Goal: Information Seeking & Learning: Learn about a topic

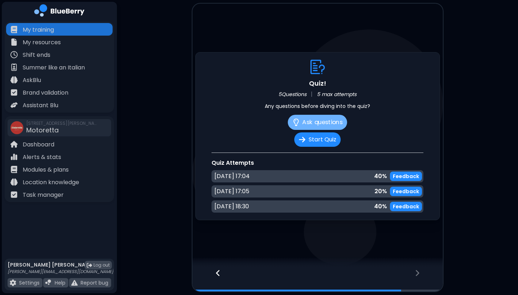
click at [327, 123] on button "Ask questions" at bounding box center [317, 122] width 59 height 15
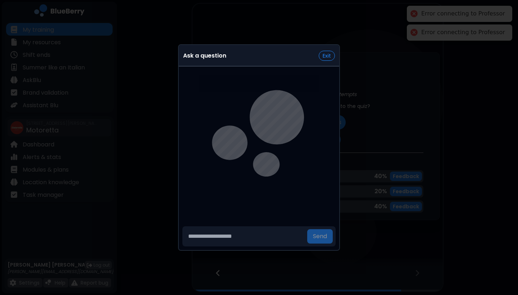
click at [235, 243] on input "text" at bounding box center [244, 236] width 119 height 14
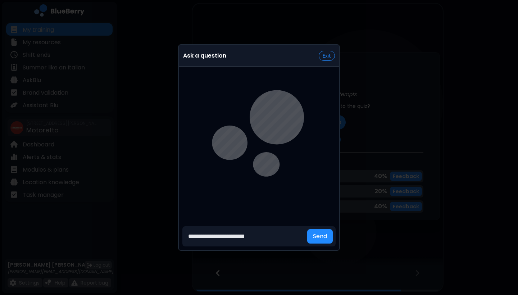
type input "**********"
click at [321, 236] on button "Send" at bounding box center [320, 236] width 26 height 14
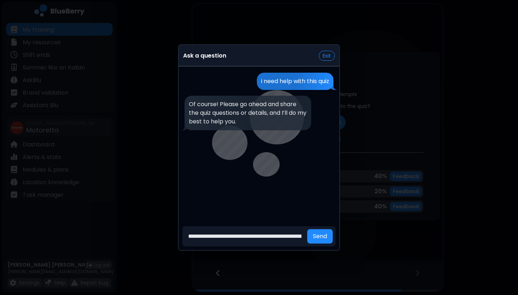
type input "**********"
click at [321, 236] on button "Send" at bounding box center [320, 236] width 26 height 14
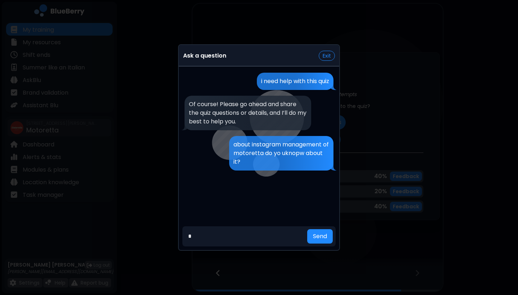
type input "*"
click at [321, 236] on button "Send" at bounding box center [320, 236] width 26 height 14
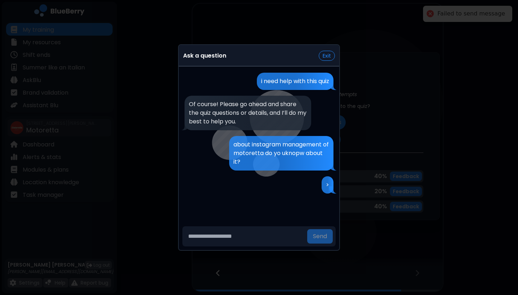
click at [260, 185] on div ">" at bounding box center [258, 184] width 149 height 17
click at [280, 236] on input "text" at bounding box center [244, 236] width 119 height 14
click at [325, 55] on button "Exit" at bounding box center [326, 56] width 16 height 10
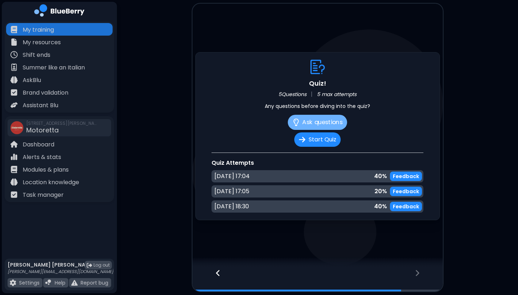
click at [311, 124] on button "Ask questions" at bounding box center [317, 122] width 59 height 15
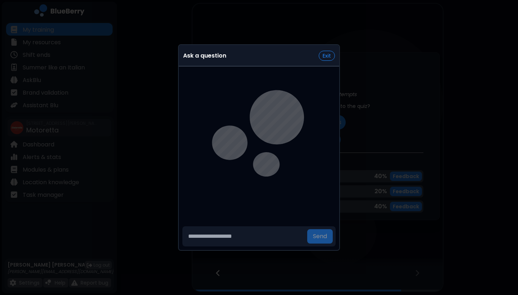
click at [229, 243] on input "text" at bounding box center [244, 236] width 119 height 14
type input "**"
click at [321, 236] on button "Send" at bounding box center [320, 236] width 26 height 14
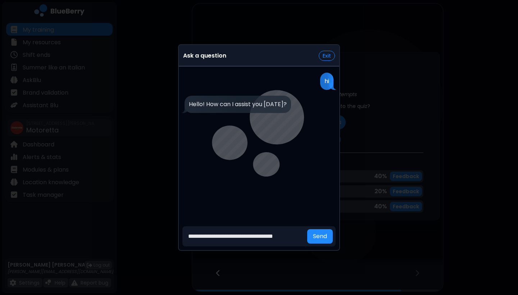
type input "**********"
click at [321, 236] on button "Send" at bounding box center [320, 236] width 26 height 14
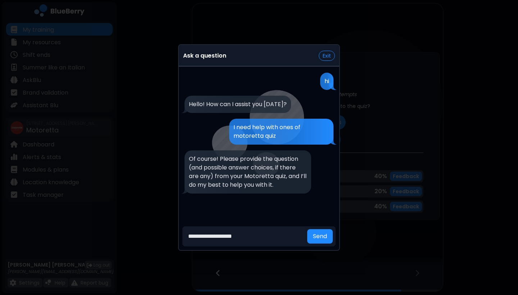
type input "**********"
click at [321, 236] on button "Send" at bounding box center [320, 236] width 26 height 14
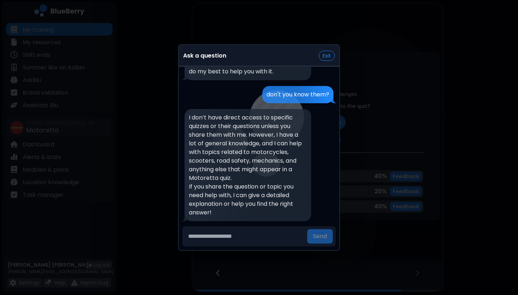
scroll to position [122, 0]
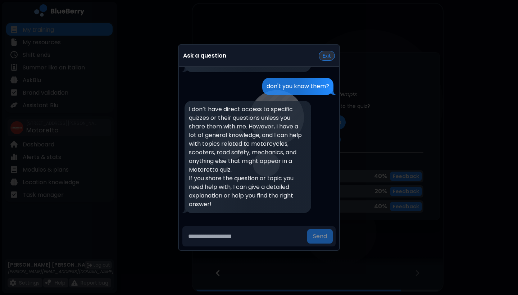
click at [324, 54] on button "Exit" at bounding box center [326, 56] width 16 height 10
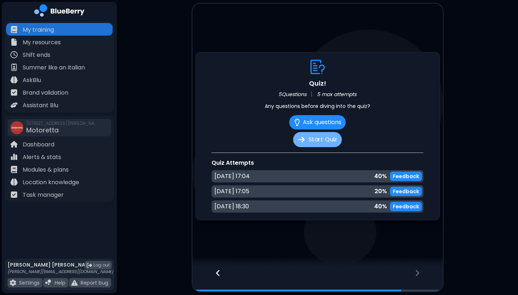
click at [310, 139] on button "Start Quiz" at bounding box center [317, 139] width 49 height 15
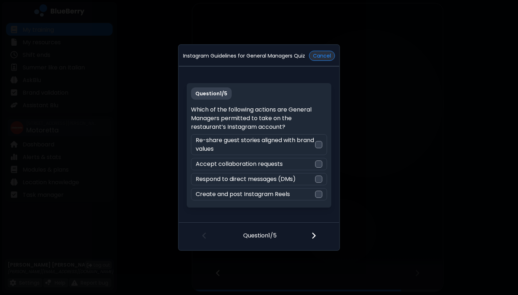
click at [322, 54] on button "Cancel" at bounding box center [322, 56] width 26 height 10
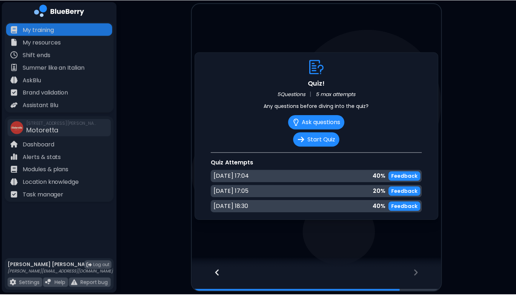
scroll to position [0, 0]
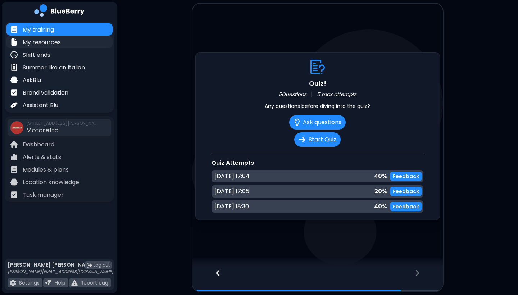
click at [46, 41] on p "My resources" at bounding box center [42, 42] width 38 height 9
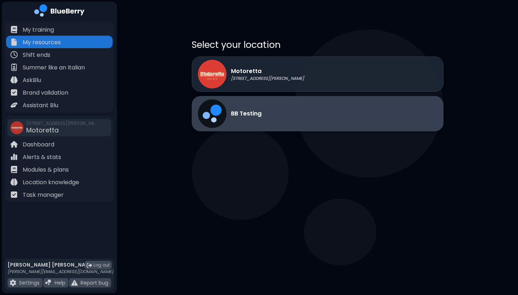
click at [255, 113] on p "BB Testing" at bounding box center [246, 113] width 31 height 9
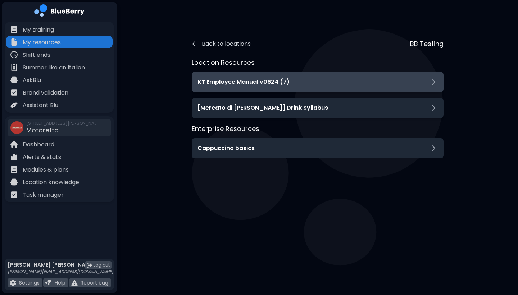
click at [294, 81] on div "KT Employee Manual v0624 (7)" at bounding box center [317, 82] width 240 height 9
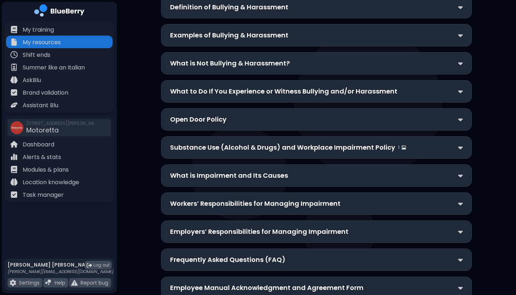
scroll to position [1735, 0]
click at [220, 115] on p "Open Door Policy" at bounding box center [198, 120] width 56 height 10
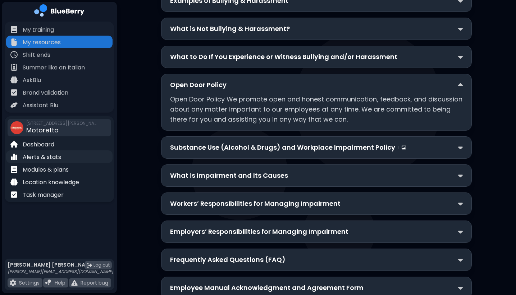
scroll to position [1770, 0]
click at [61, 164] on div "Modules & plans" at bounding box center [59, 169] width 106 height 13
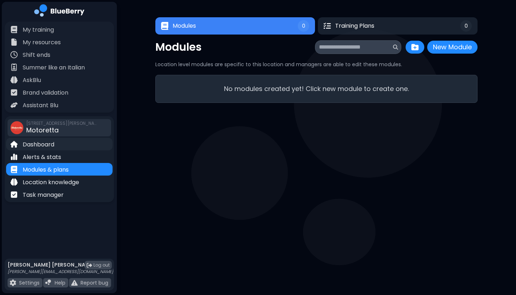
click at [50, 141] on p "Dashboard" at bounding box center [39, 144] width 32 height 9
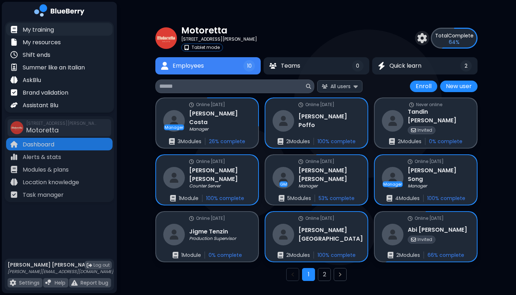
click at [51, 28] on p "My training" at bounding box center [38, 30] width 31 height 9
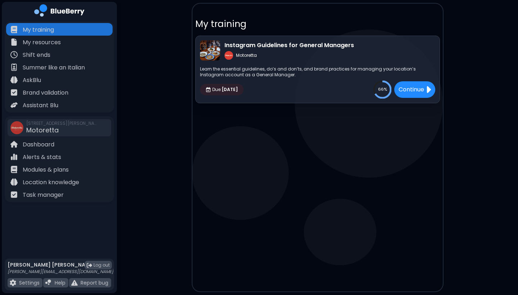
click at [245, 68] on p "Learn the essential guidelines, do’s and don’ts, and brand practices for managi…" at bounding box center [317, 72] width 235 height 12
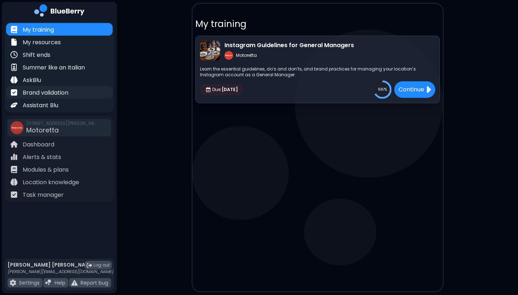
click at [35, 93] on p "Brand validation" at bounding box center [46, 92] width 46 height 9
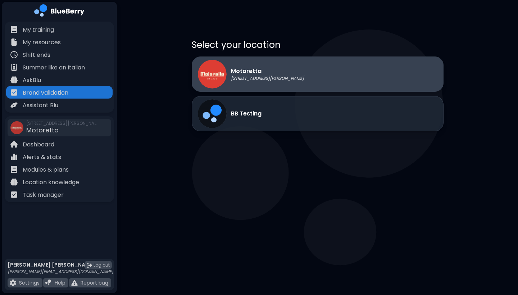
click at [256, 73] on p "Motoretta" at bounding box center [267, 71] width 73 height 9
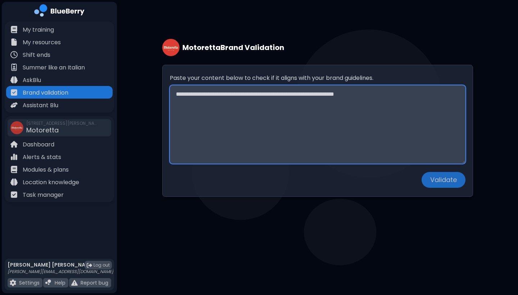
click at [254, 118] on textarea "Paste your content below to check if it aligns with your brand guidelines." at bounding box center [317, 124] width 295 height 78
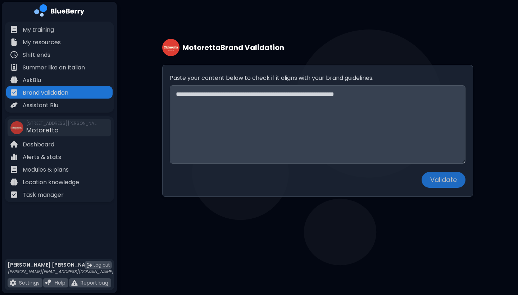
click at [120, 113] on div "Motoretta Brand Validation Paste your content below to check if it aligns with …" at bounding box center [317, 110] width 401 height 221
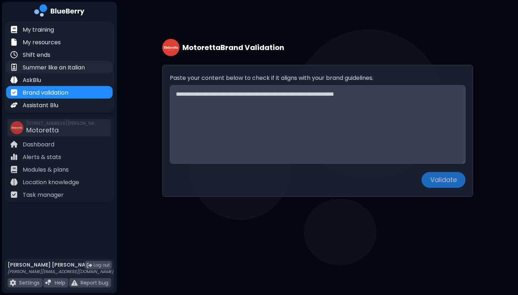
click at [54, 64] on p "Summer like an Italian" at bounding box center [54, 67] width 62 height 9
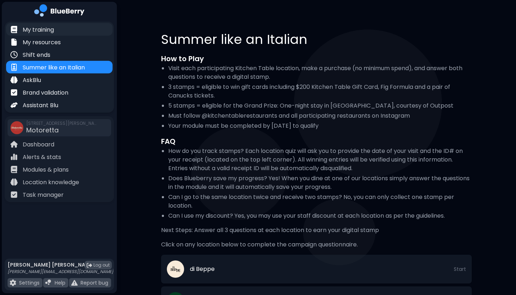
click at [52, 27] on p "My training" at bounding box center [38, 30] width 31 height 9
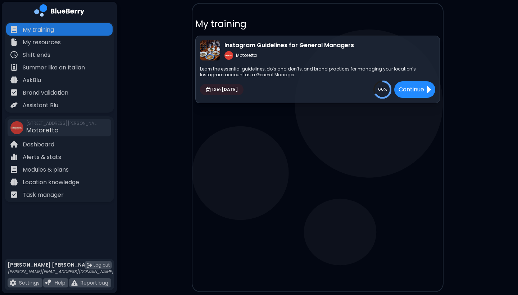
click at [301, 42] on p "Instagram Guidelines for General Managers" at bounding box center [288, 45] width 129 height 9
click at [408, 95] on div "Continue" at bounding box center [414, 89] width 43 height 17
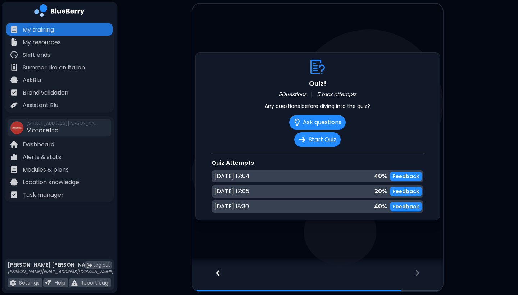
click at [222, 272] on div at bounding box center [214, 279] width 44 height 24
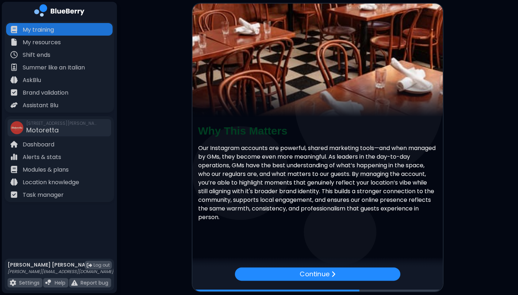
scroll to position [13, 0]
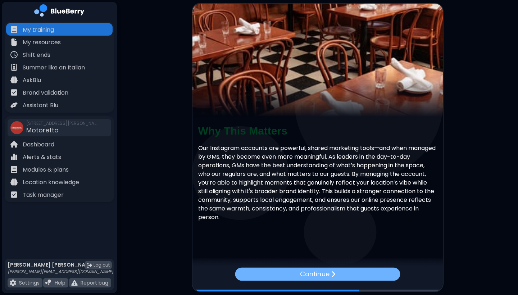
click at [274, 275] on div "Continue" at bounding box center [317, 273] width 165 height 13
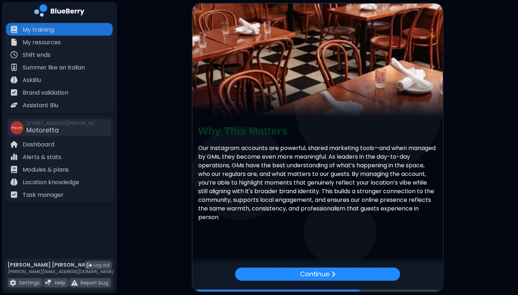
scroll to position [0, 0]
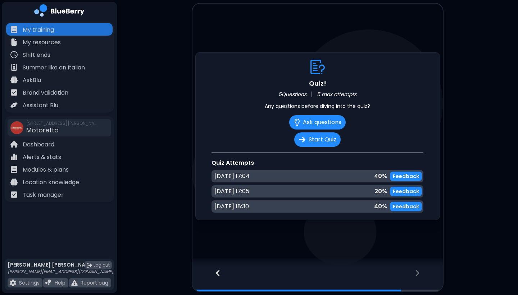
click at [218, 271] on icon at bounding box center [218, 273] width 4 height 6
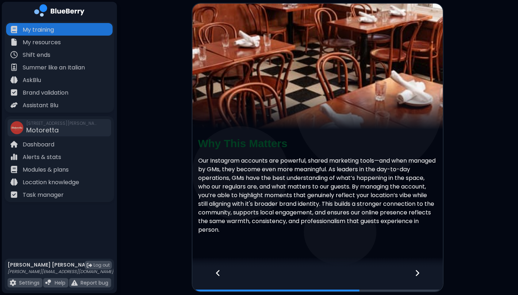
click at [218, 271] on icon at bounding box center [218, 273] width 4 height 6
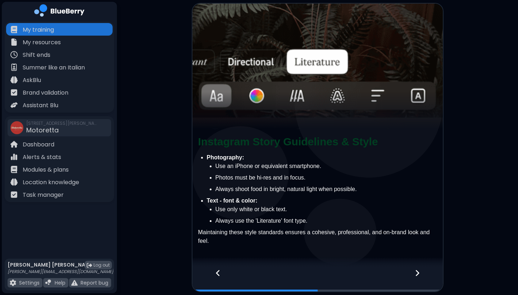
click at [218, 271] on icon at bounding box center [218, 273] width 4 height 6
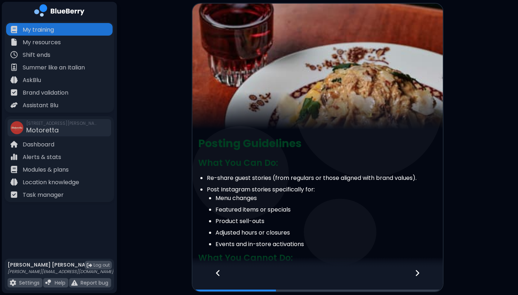
click at [218, 271] on icon at bounding box center [218, 273] width 4 height 6
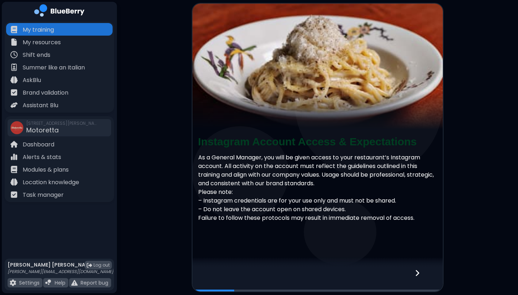
click at [218, 271] on div at bounding box center [317, 279] width 250 height 24
click at [417, 271] on icon at bounding box center [416, 273] width 5 height 8
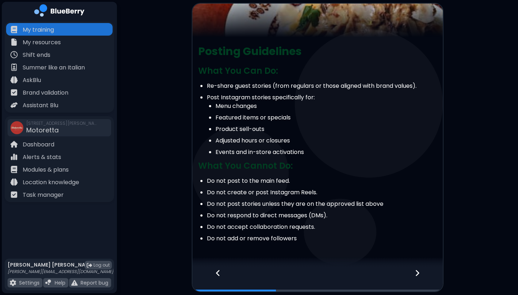
scroll to position [95, 0]
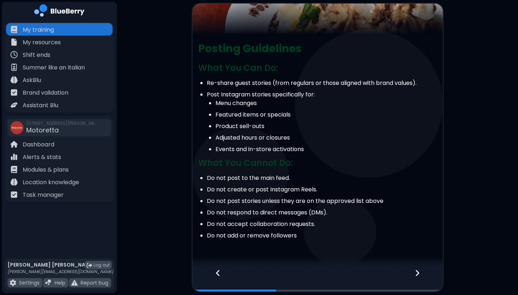
click at [414, 272] on icon at bounding box center [416, 273] width 5 height 8
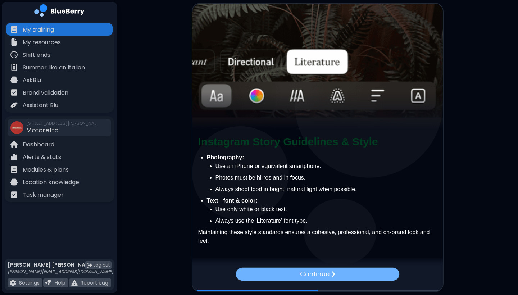
click at [335, 279] on div "Continue" at bounding box center [317, 273] width 164 height 13
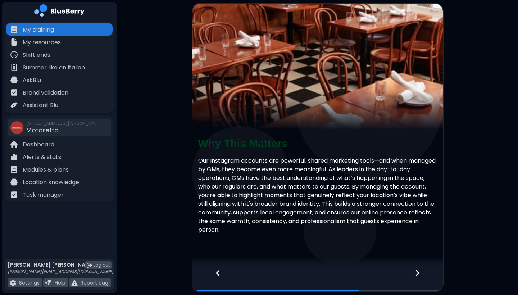
click at [414, 271] on div at bounding box center [421, 279] width 42 height 24
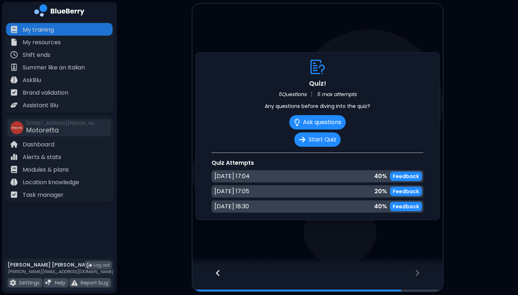
click at [416, 273] on icon at bounding box center [416, 273] width 5 height 8
click at [320, 138] on button "Start Quiz" at bounding box center [317, 139] width 49 height 15
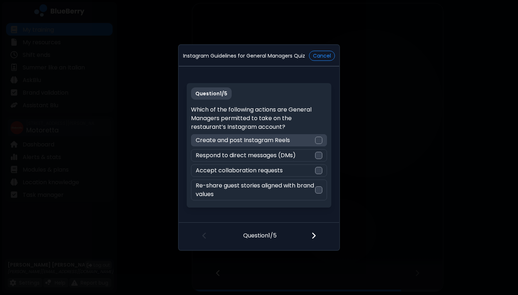
click at [318, 143] on div at bounding box center [318, 140] width 7 height 7
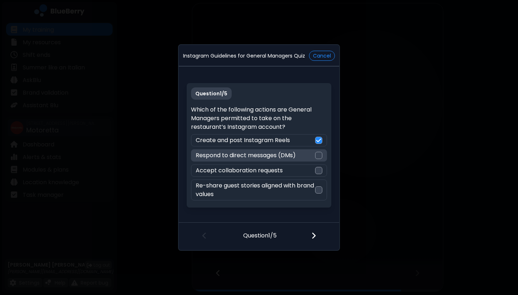
click at [317, 157] on div at bounding box center [318, 155] width 7 height 7
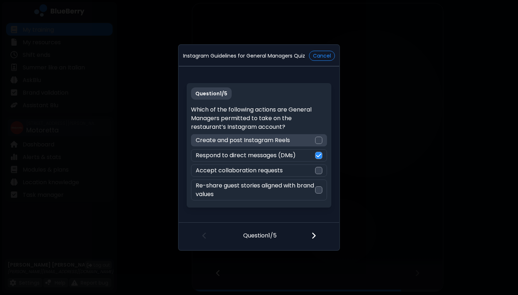
click at [318, 139] on div at bounding box center [318, 140] width 7 height 7
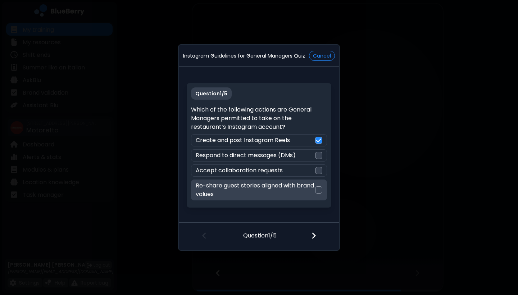
click at [317, 189] on div at bounding box center [318, 189] width 7 height 7
click at [319, 190] on img at bounding box center [318, 190] width 5 height 6
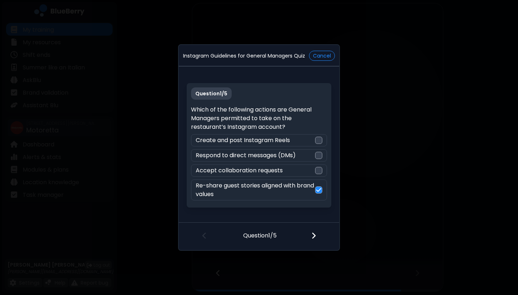
click at [317, 239] on div at bounding box center [318, 236] width 42 height 27
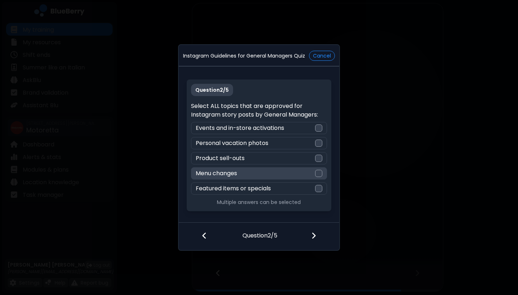
click at [320, 171] on div at bounding box center [318, 173] width 7 height 7
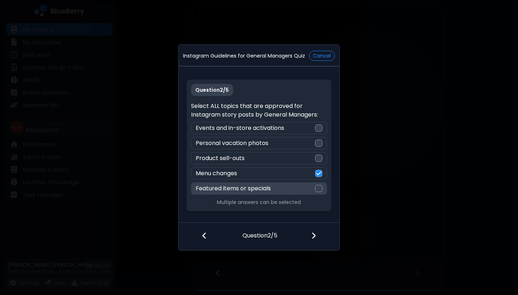
click at [318, 188] on div at bounding box center [318, 188] width 7 height 7
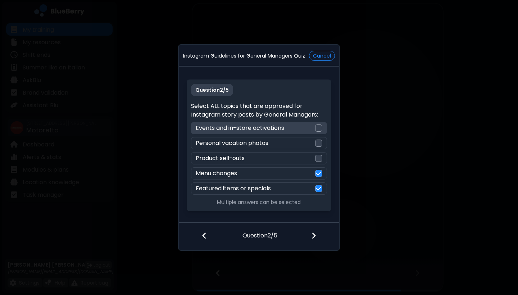
click at [320, 127] on div at bounding box center [318, 127] width 7 height 7
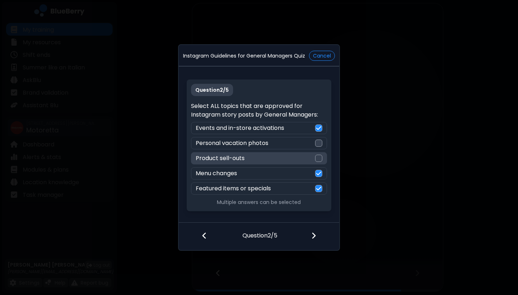
click at [320, 159] on div at bounding box center [318, 158] width 7 height 7
click at [316, 237] on div at bounding box center [318, 236] width 42 height 27
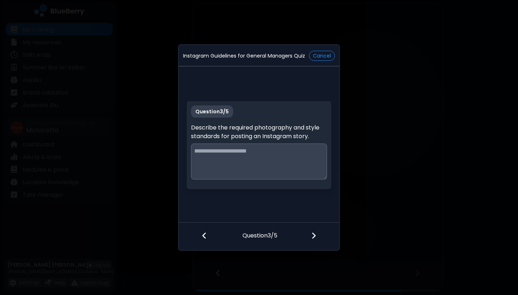
click at [276, 150] on textarea at bounding box center [259, 161] width 136 height 36
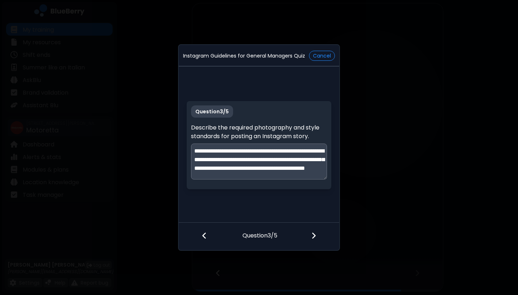
scroll to position [5, 0]
type textarea "**********"
click at [313, 237] on img at bounding box center [313, 235] width 5 height 8
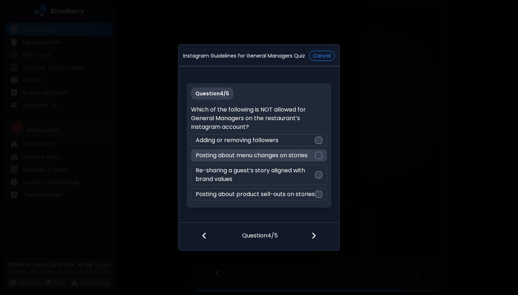
click at [317, 152] on div at bounding box center [318, 155] width 7 height 7
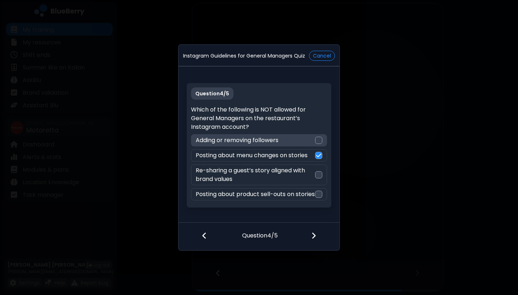
click at [318, 137] on div at bounding box center [318, 140] width 7 height 7
click at [314, 233] on img at bounding box center [313, 235] width 5 height 8
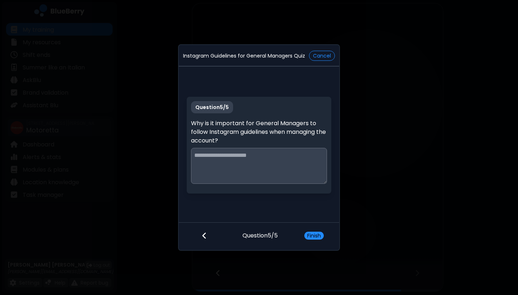
click at [273, 152] on textarea at bounding box center [259, 166] width 136 height 36
type textarea "**********"
click at [313, 235] on button "Finish" at bounding box center [313, 235] width 19 height 8
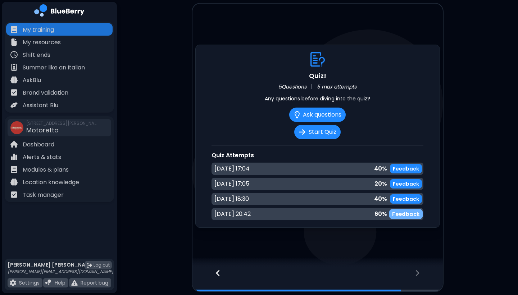
click at [413, 215] on p "Feedback" at bounding box center [406, 213] width 28 height 7
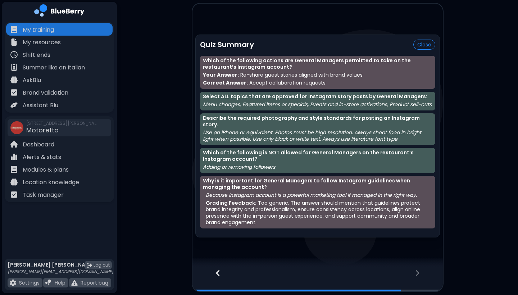
scroll to position [0, 0]
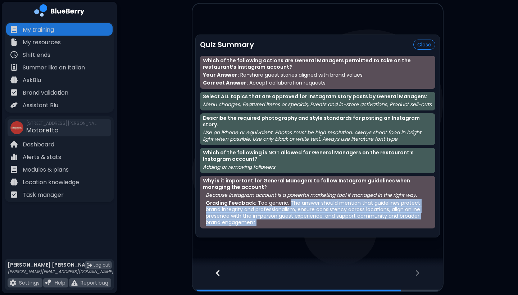
drag, startPoint x: 288, startPoint y: 199, endPoint x: 315, endPoint y: 220, distance: 33.8
click at [315, 220] on p "Grading Feedback: Too generic. The answer should mention that guidelines protec…" at bounding box center [319, 212] width 226 height 26
copy p "The answer should mention that guidelines protect brand integrity and professio…"
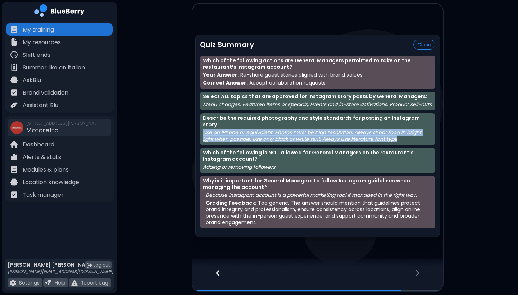
drag, startPoint x: 203, startPoint y: 130, endPoint x: 401, endPoint y: 142, distance: 198.4
click at [401, 142] on p "Use an iPhone or equivalent. Photos must be high resolution. Always shoot food …" at bounding box center [317, 135] width 229 height 13
copy p "Use an iPhone or equivalent. Photos must be high resolution. Always shoot food …"
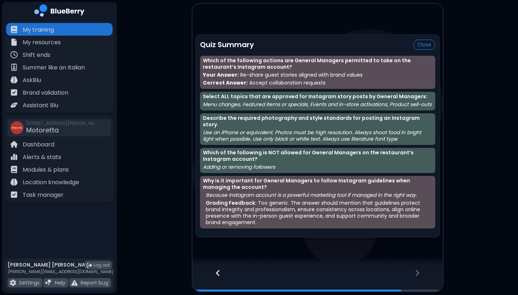
click at [415, 276] on icon at bounding box center [416, 273] width 5 height 8
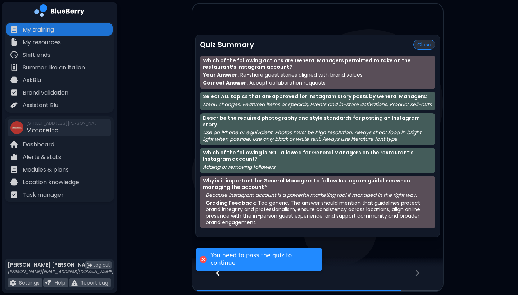
click at [422, 43] on button "Close" at bounding box center [424, 45] width 22 height 10
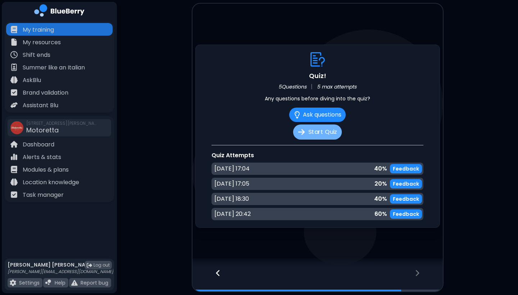
click at [328, 132] on button "Start Quiz" at bounding box center [317, 131] width 49 height 15
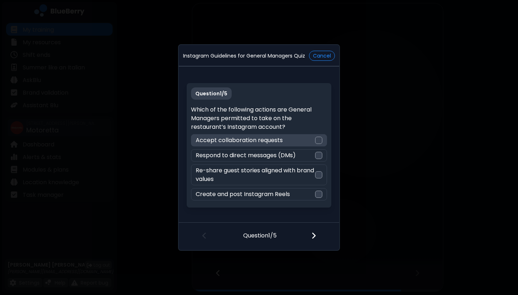
click at [317, 141] on div at bounding box center [318, 140] width 7 height 7
click at [313, 235] on img at bounding box center [313, 235] width 5 height 8
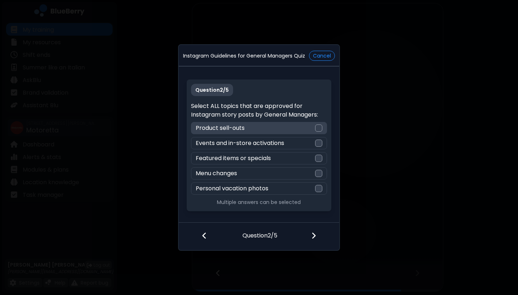
click at [320, 126] on div at bounding box center [318, 127] width 7 height 7
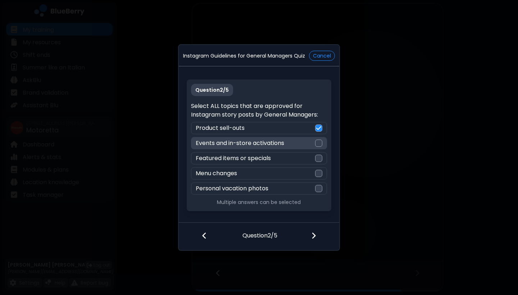
click at [321, 143] on div at bounding box center [318, 142] width 7 height 7
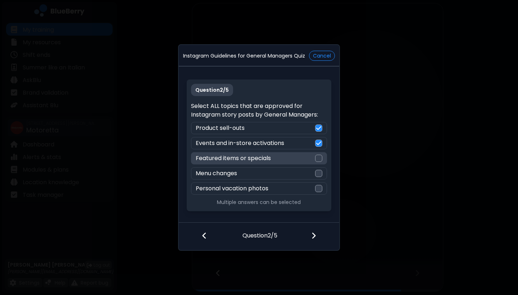
click at [320, 157] on div at bounding box center [318, 158] width 7 height 7
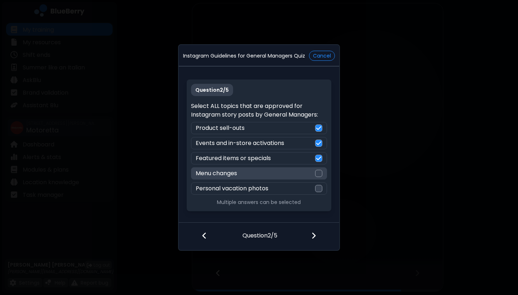
click at [320, 170] on div at bounding box center [318, 173] width 7 height 7
click at [315, 240] on div at bounding box center [318, 236] width 42 height 27
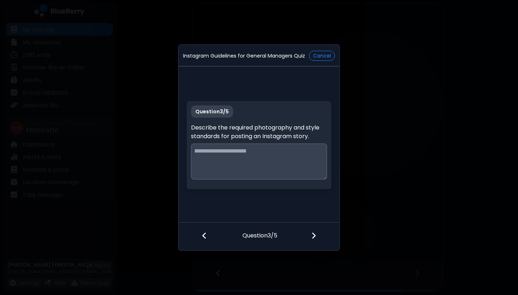
click at [219, 165] on textarea at bounding box center [259, 161] width 136 height 36
paste textarea "**********"
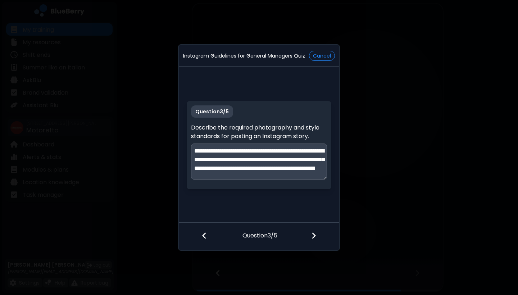
scroll to position [14, 0]
type textarea "**********"
click at [316, 231] on div at bounding box center [318, 236] width 42 height 27
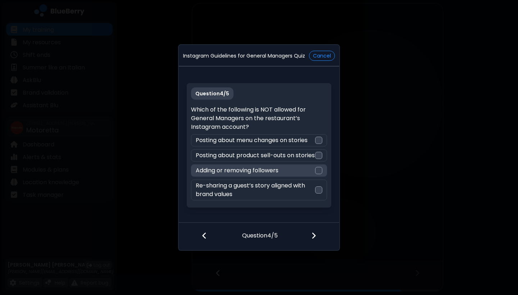
click at [319, 174] on div at bounding box center [318, 170] width 7 height 7
click at [312, 238] on img at bounding box center [313, 235] width 5 height 8
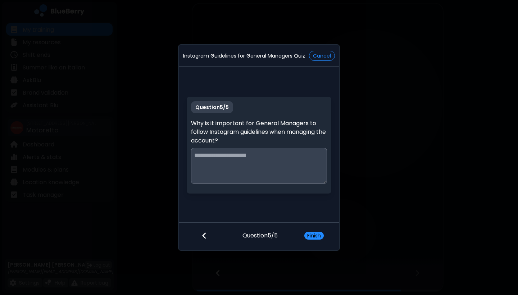
paste textarea "**********"
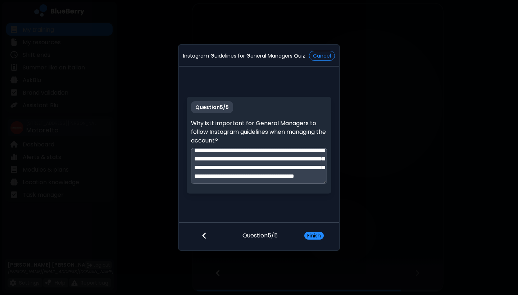
scroll to position [22, 0]
type textarea "**********"
click at [318, 233] on button "Finish" at bounding box center [313, 235] width 19 height 8
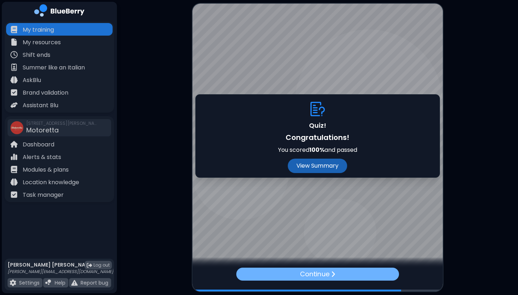
click at [296, 272] on div "Continue" at bounding box center [317, 273] width 162 height 13
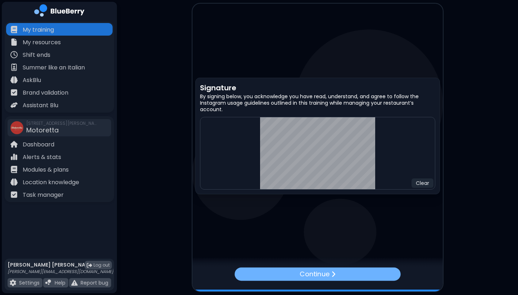
click at [329, 274] on p "Continue" at bounding box center [314, 274] width 30 height 10
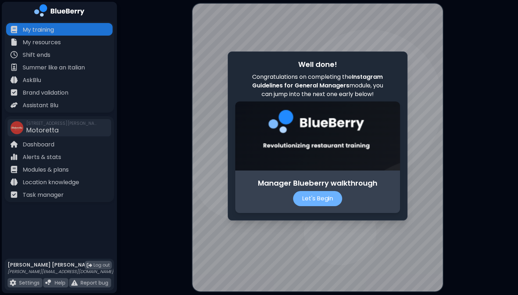
click at [306, 194] on p "Let's Begin" at bounding box center [317, 198] width 49 height 15
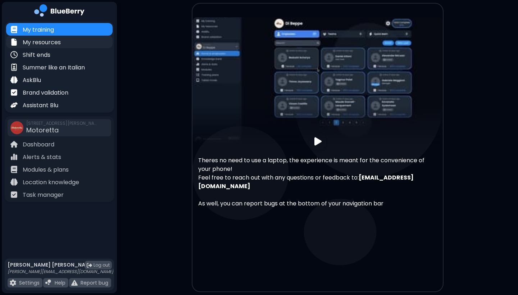
click at [53, 43] on p "My resources" at bounding box center [42, 42] width 38 height 9
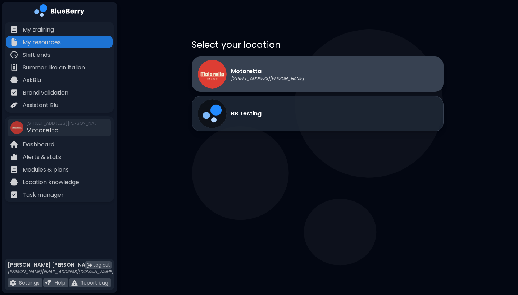
click at [248, 66] on div "Motoretta [STREET_ADDRESS][PERSON_NAME]" at bounding box center [251, 74] width 106 height 29
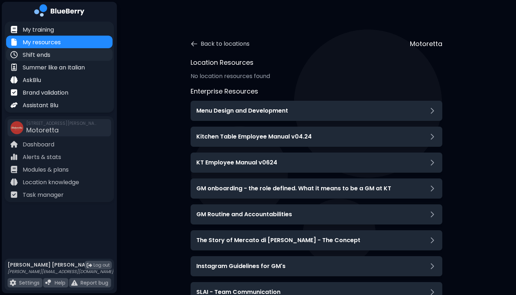
click at [44, 56] on p "Shift ends" at bounding box center [37, 55] width 28 height 9
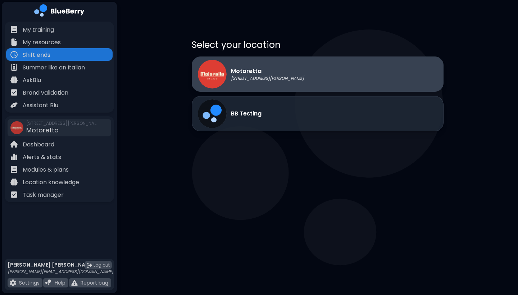
click at [257, 84] on div "Motoretta [STREET_ADDRESS][PERSON_NAME]" at bounding box center [251, 74] width 106 height 29
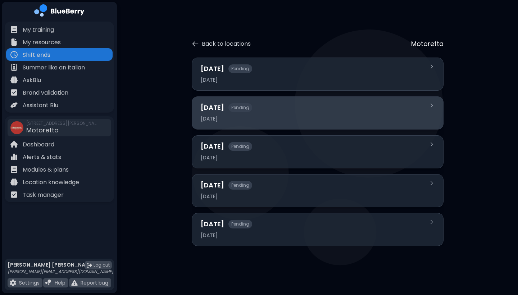
click at [264, 116] on div "[DATE]" at bounding box center [313, 118] width 225 height 6
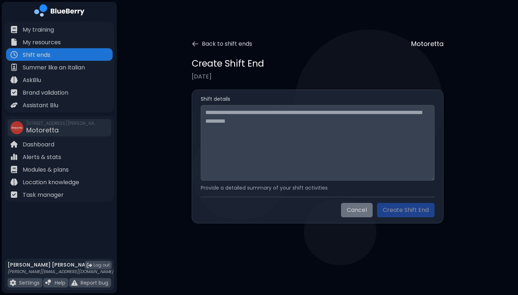
click at [352, 209] on button "Cancel" at bounding box center [357, 210] width 32 height 14
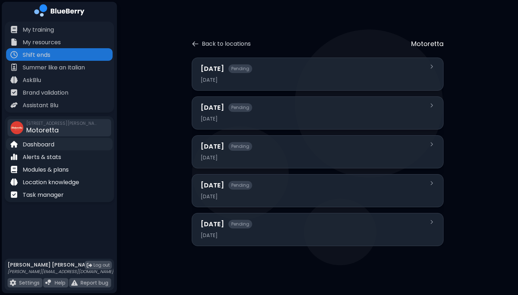
click at [47, 144] on p "Dashboard" at bounding box center [39, 144] width 32 height 9
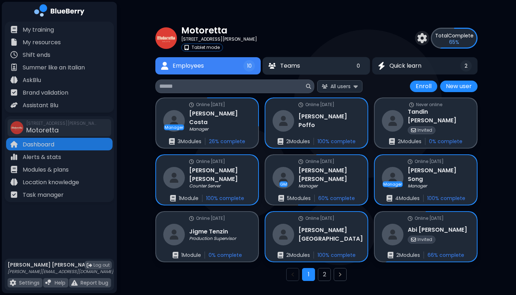
click at [319, 61] on button "Teams 0" at bounding box center [315, 66] width 107 height 18
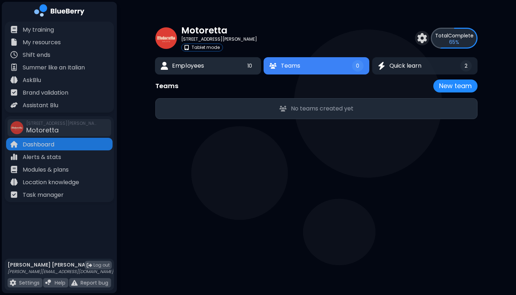
click at [233, 63] on button "Employees 10" at bounding box center [208, 65] width 106 height 17
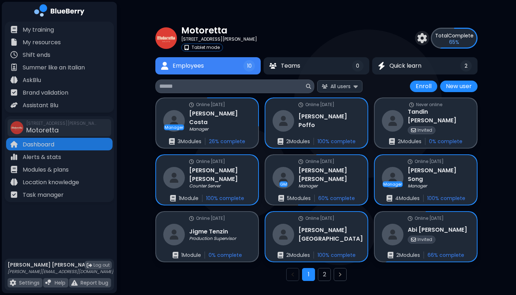
click at [363, 83] on div "All users Enroll New user Enroll New user" at bounding box center [316, 86] width 322 height 14
click at [359, 84] on button "All users" at bounding box center [339, 86] width 45 height 12
click at [345, 129] on span "Incomplete" at bounding box center [343, 130] width 28 height 6
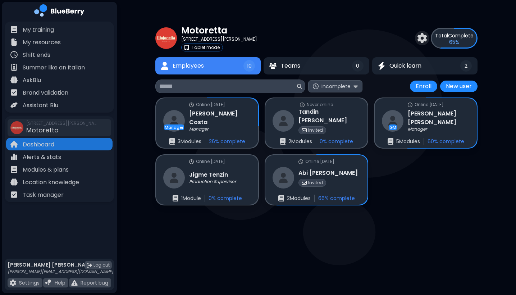
click at [358, 88] on button "Incomplete" at bounding box center [335, 86] width 54 height 12
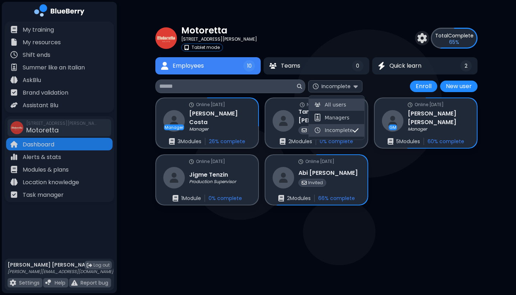
click at [348, 105] on button "All users" at bounding box center [336, 104] width 55 height 12
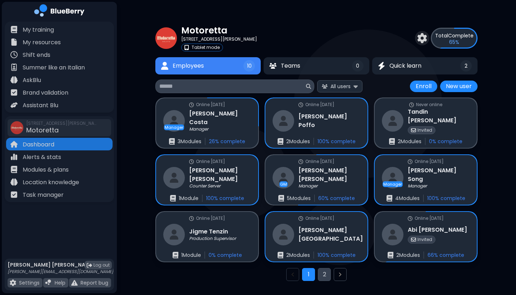
click at [326, 275] on button "2" at bounding box center [324, 274] width 13 height 13
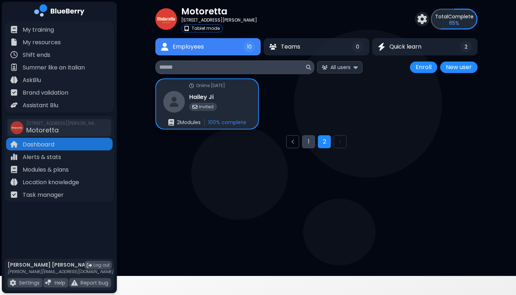
click at [307, 143] on button "1" at bounding box center [308, 141] width 13 height 13
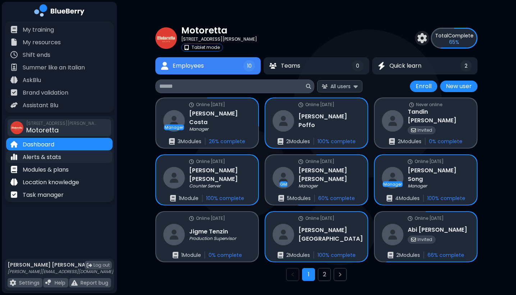
click at [34, 156] on p "Alerts & stats" at bounding box center [42, 157] width 38 height 9
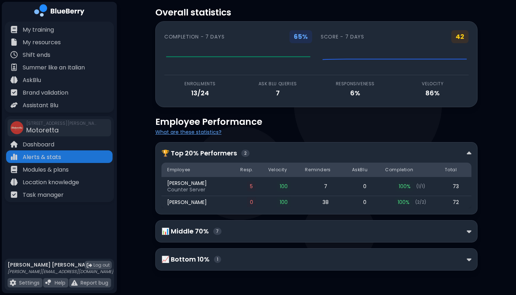
scroll to position [18, 0]
click at [320, 257] on div "📈 Bottom 10% 1" at bounding box center [316, 259] width 310 height 10
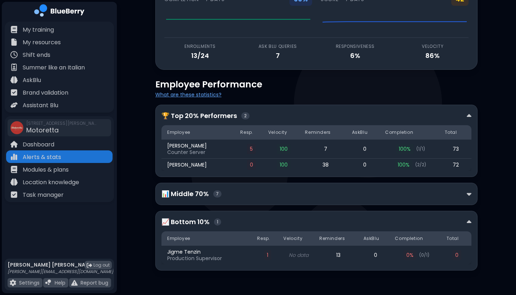
scroll to position [55, 0]
click at [468, 194] on img at bounding box center [469, 194] width 5 height 8
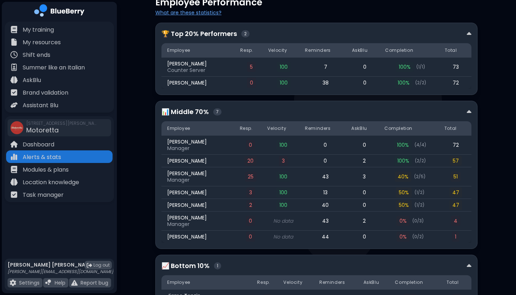
scroll to position [138, 0]
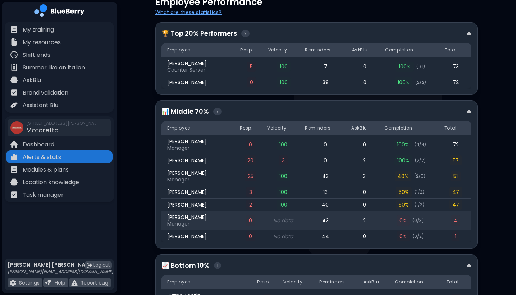
click at [187, 214] on span "[PERSON_NAME]" at bounding box center [187, 217] width 40 height 6
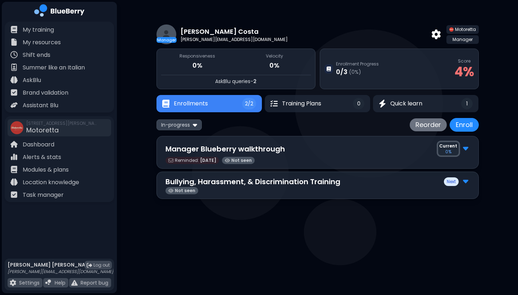
click at [59, 14] on img at bounding box center [59, 11] width 50 height 15
click at [42, 27] on p "My training" at bounding box center [38, 30] width 31 height 9
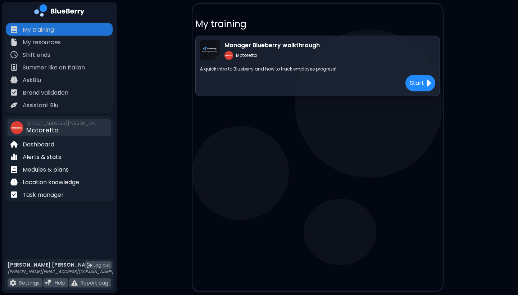
click at [58, 129] on span "Motoretta" at bounding box center [42, 129] width 32 height 9
click at [44, 141] on p "Dashboard" at bounding box center [39, 144] width 32 height 9
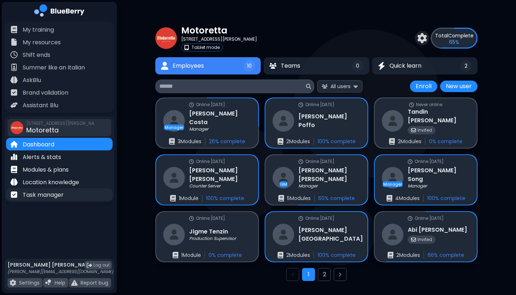
click at [52, 190] on div "Task manager" at bounding box center [36, 194] width 53 height 8
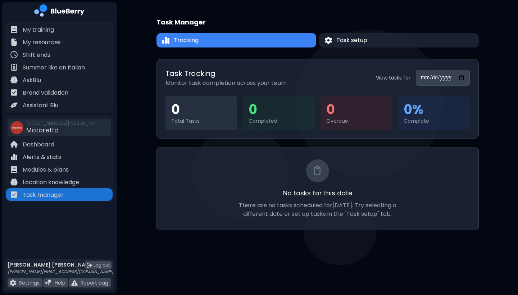
click at [65, 15] on img at bounding box center [59, 11] width 50 height 15
click at [51, 104] on p "Assistant Blu" at bounding box center [41, 105] width 36 height 9
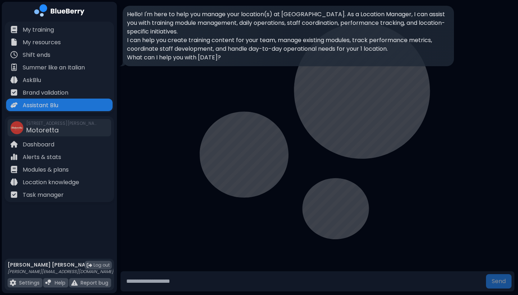
click at [423, 272] on form "Send" at bounding box center [317, 281] width 394 height 20
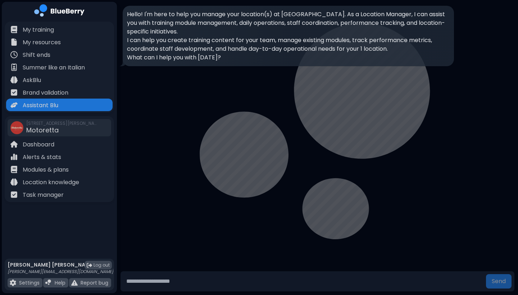
click at [419, 280] on input "text" at bounding box center [302, 281] width 359 height 14
type input "*"
type input "**********"
click at [498, 281] on button "Send" at bounding box center [499, 281] width 26 height 14
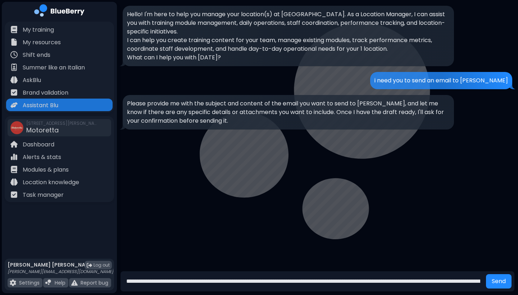
type input "**********"
click at [498, 281] on button "Send" at bounding box center [499, 281] width 26 height 14
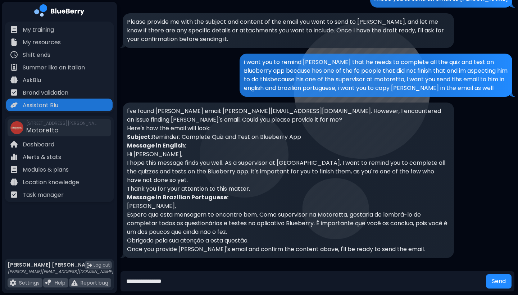
type input "**********"
click at [498, 281] on button "Send" at bounding box center [499, 281] width 26 height 14
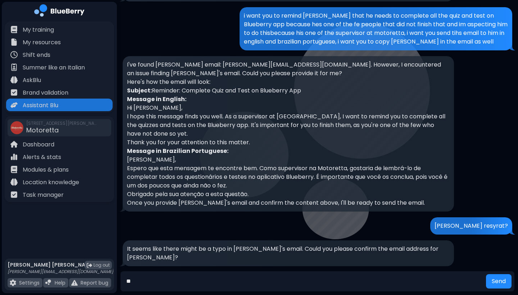
type input "*"
type input "**********"
click at [498, 281] on button "Send" at bounding box center [499, 281] width 26 height 14
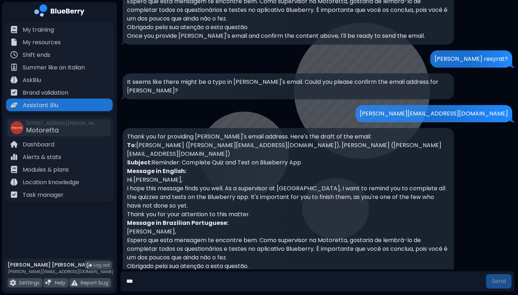
scroll to position [303, 0]
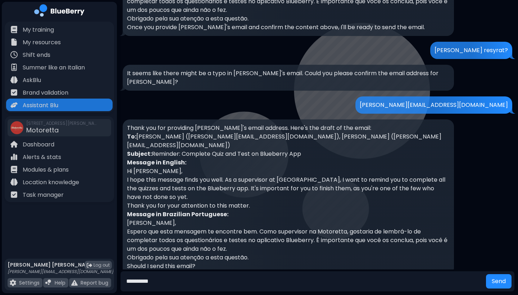
type input "**********"
click at [498, 281] on button "Send" at bounding box center [499, 281] width 26 height 14
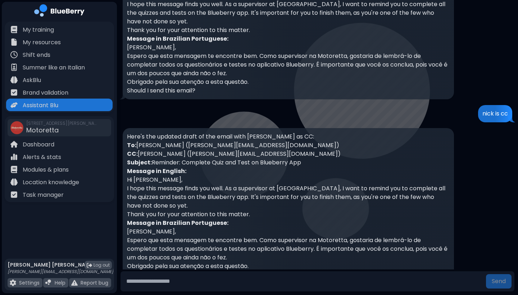
scroll to position [487, 0]
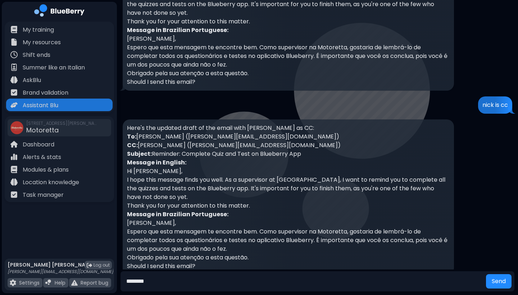
type input "********"
click at [498, 281] on button "Send" at bounding box center [499, 281] width 26 height 14
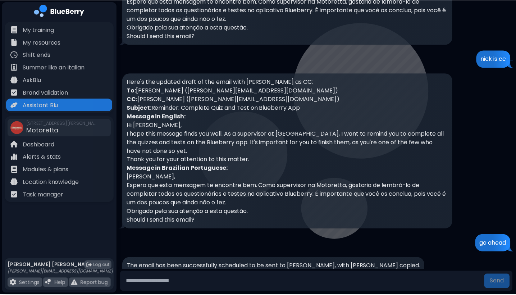
scroll to position [0, 0]
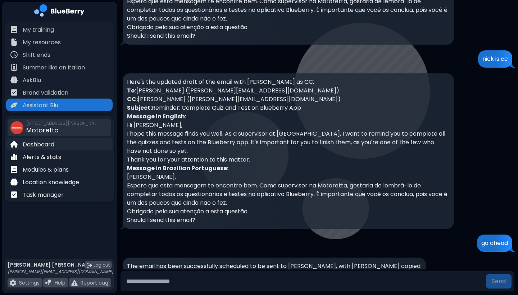
click at [47, 145] on p "Dashboard" at bounding box center [39, 144] width 32 height 9
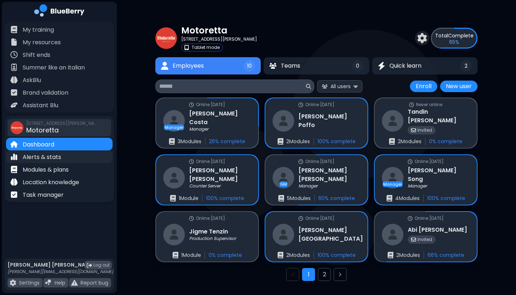
click at [47, 155] on p "Alerts & stats" at bounding box center [42, 157] width 38 height 9
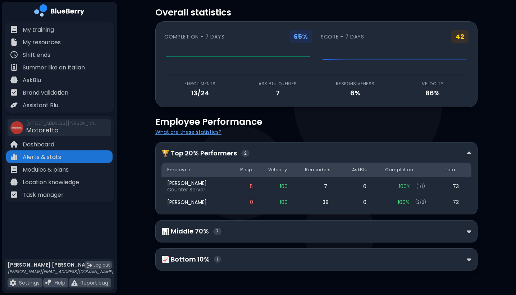
scroll to position [18, 0]
click at [468, 153] on img at bounding box center [469, 154] width 5 height 8
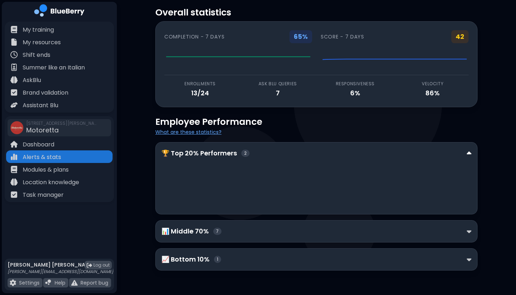
scroll to position [0, 0]
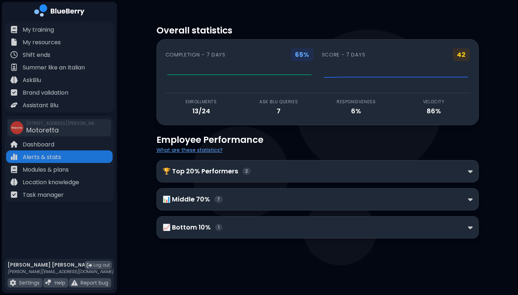
click at [468, 153] on div "Employee Performance What are these statistics?" at bounding box center [317, 144] width 322 height 20
click at [474, 172] on div "🏆 Top 20% Performers 2" at bounding box center [317, 171] width 322 height 22
click at [471, 173] on img at bounding box center [470, 171] width 5 height 8
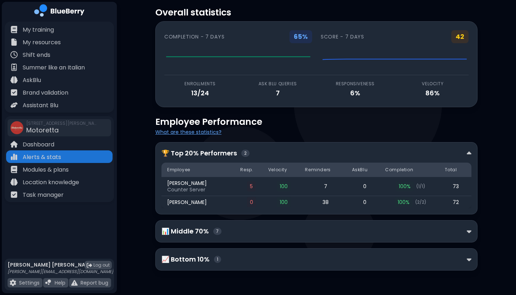
scroll to position [18, 0]
click at [469, 230] on img at bounding box center [469, 232] width 5 height 8
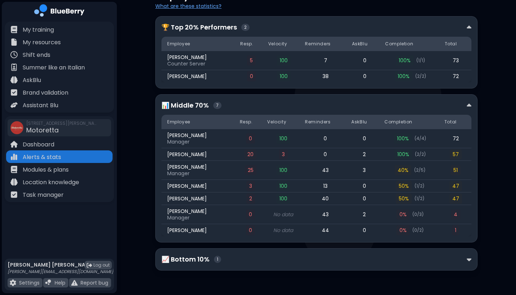
scroll to position [144, 0]
click at [299, 258] on div "📈 Bottom 10% 1" at bounding box center [316, 259] width 310 height 10
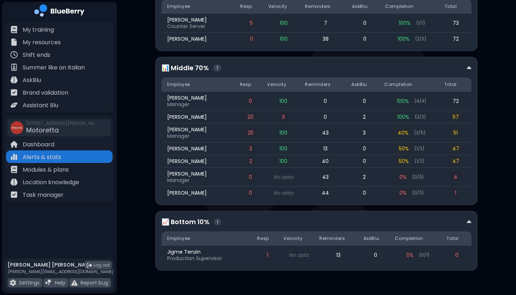
scroll to position [181, 0]
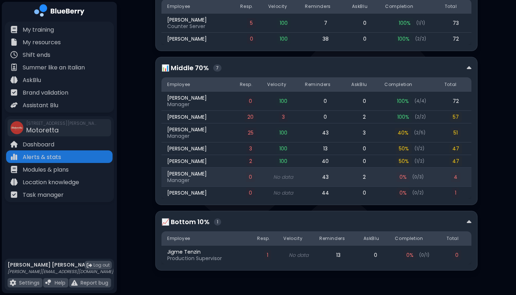
click at [458, 176] on span "4" at bounding box center [455, 177] width 9 height 10
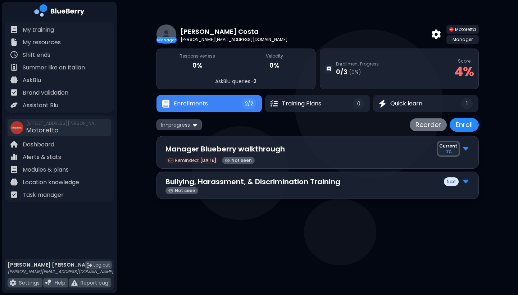
click at [464, 151] on img at bounding box center [465, 147] width 5 height 9
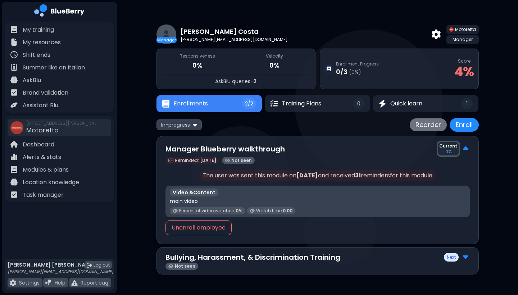
click at [464, 151] on img at bounding box center [465, 148] width 5 height 9
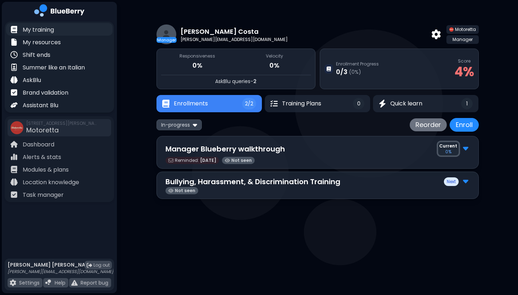
click at [46, 27] on p "My training" at bounding box center [38, 30] width 31 height 9
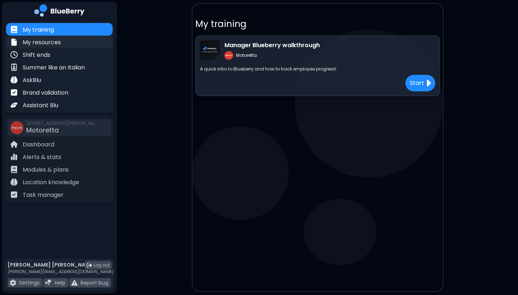
click at [56, 42] on p "My resources" at bounding box center [42, 42] width 38 height 9
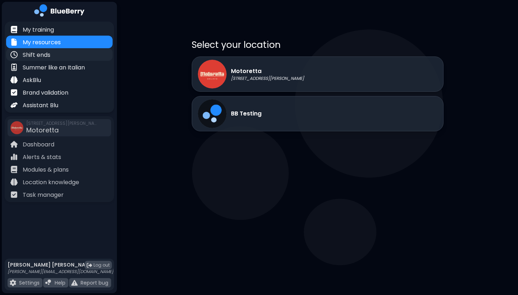
click at [38, 59] on p "Shift ends" at bounding box center [37, 55] width 28 height 9
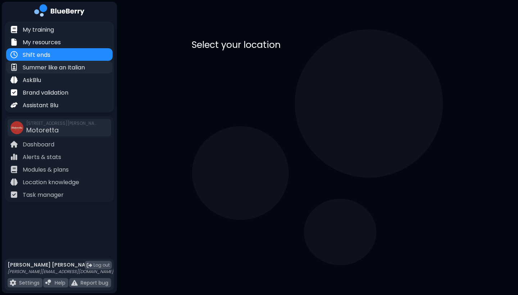
click at [40, 69] on p "Summer like an Italian" at bounding box center [54, 67] width 62 height 9
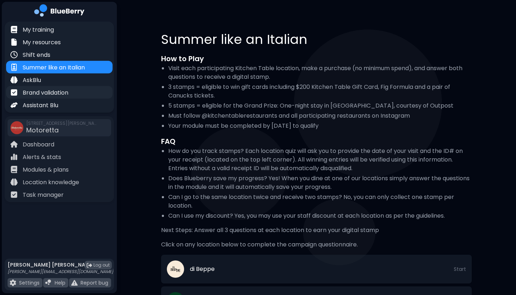
click at [37, 92] on p "Brand validation" at bounding box center [46, 92] width 46 height 9
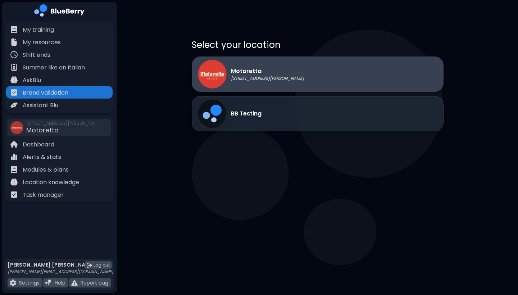
click at [275, 72] on div "Motoretta [STREET_ADDRESS][PERSON_NAME]" at bounding box center [318, 73] width 252 height 35
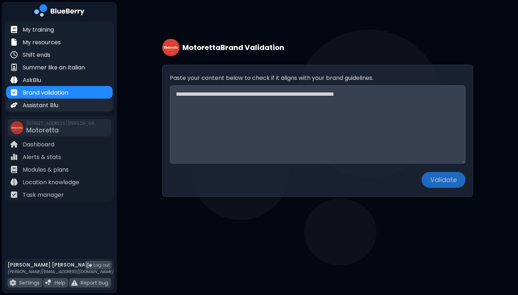
click at [42, 102] on p "Assistant Blu" at bounding box center [41, 105] width 36 height 9
